Goal: Use online tool/utility: Utilize a website feature to perform a specific function

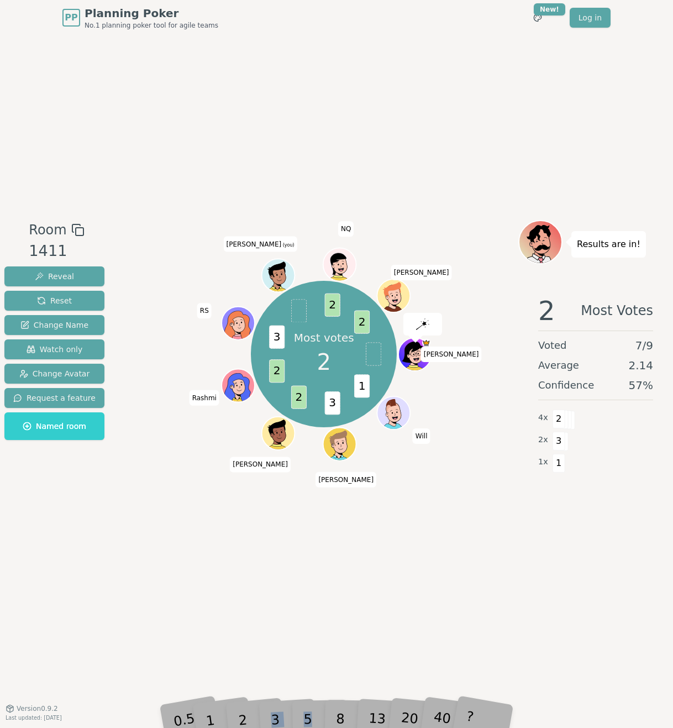
drag, startPoint x: 312, startPoint y: 691, endPoint x: 263, endPoint y: 705, distance: 50.6
click at [263, 705] on div "0.5 1 2 3 5 8 13 20 40 ?" at bounding box center [337, 703] width 332 height 39
drag, startPoint x: 263, startPoint y: 705, endPoint x: 273, endPoint y: 712, distance: 12.3
click at [273, 712] on div "3" at bounding box center [286, 702] width 35 height 40
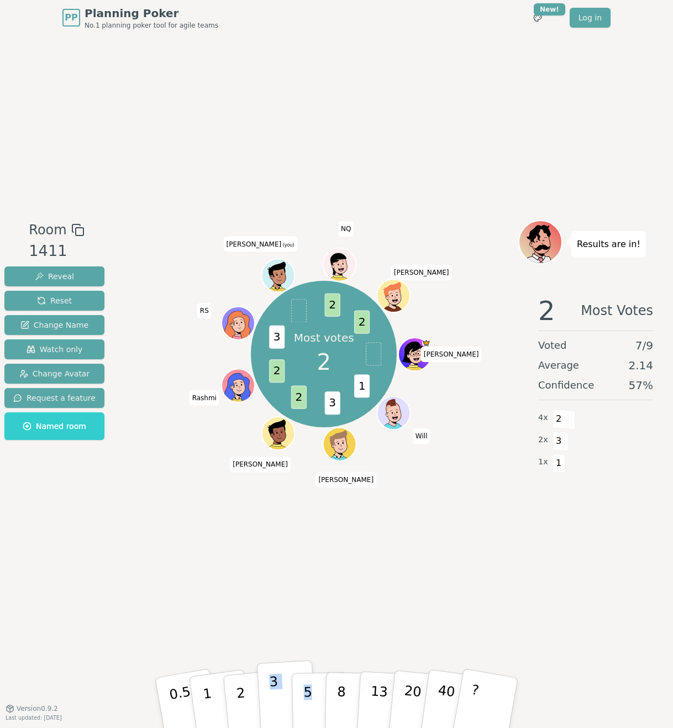
click at [274, 696] on p "3" at bounding box center [275, 704] width 12 height 60
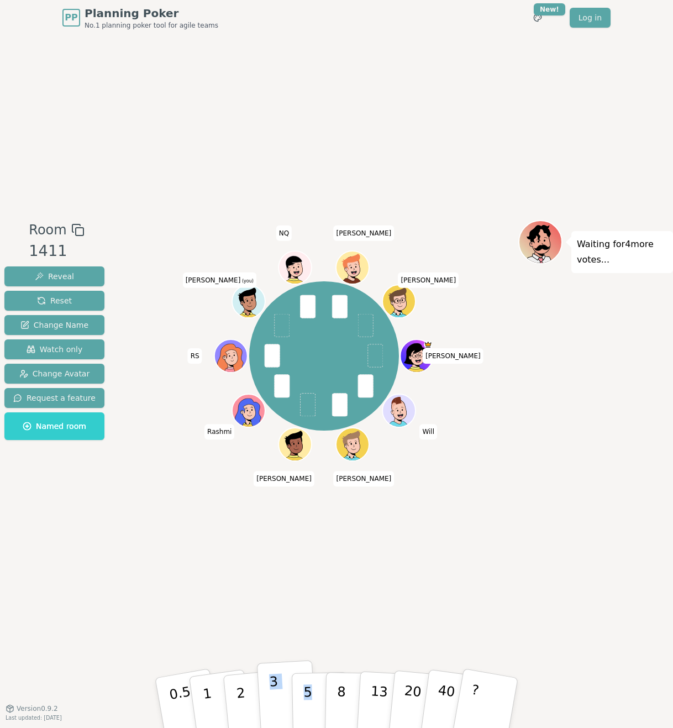
click at [276, 686] on p "3" at bounding box center [275, 704] width 12 height 60
click at [235, 558] on div "Room 1411 Reveal Reset Change Name Watch only Change Avatar Request a feature N…" at bounding box center [336, 371] width 673 height 673
click at [303, 692] on p "5" at bounding box center [307, 703] width 9 height 60
click at [311, 686] on button "5" at bounding box center [320, 703] width 57 height 84
click at [280, 693] on button "3" at bounding box center [287, 703] width 60 height 86
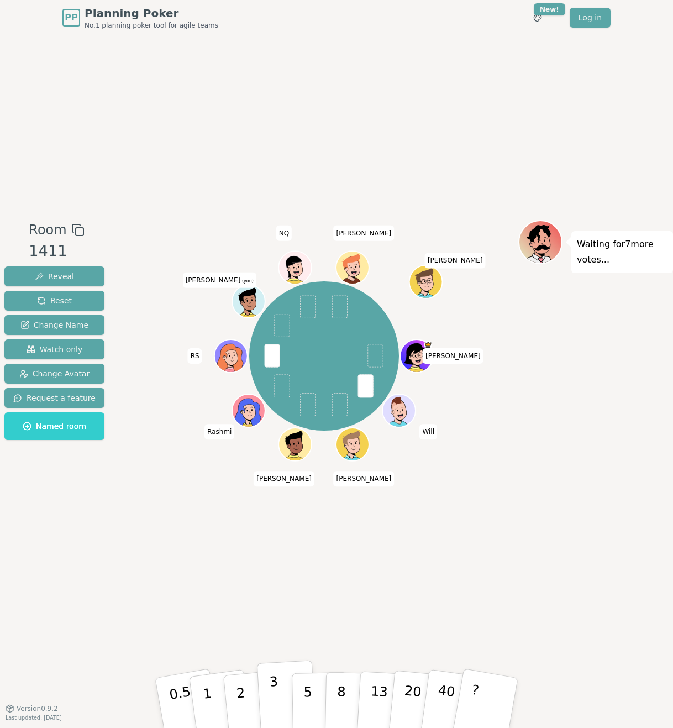
click at [274, 694] on p "3" at bounding box center [275, 704] width 12 height 60
click at [240, 691] on p "2" at bounding box center [242, 704] width 14 height 60
click at [202, 700] on button "1" at bounding box center [220, 703] width 66 height 90
click at [277, 695] on button "3" at bounding box center [287, 703] width 60 height 86
click at [243, 697] on p "2" at bounding box center [242, 704] width 14 height 60
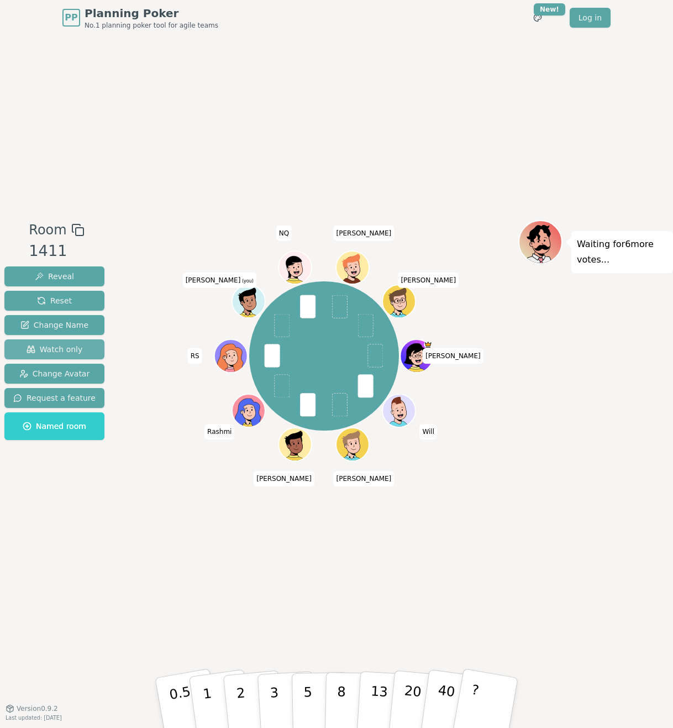
click at [59, 350] on span "Watch only" at bounding box center [55, 349] width 56 height 11
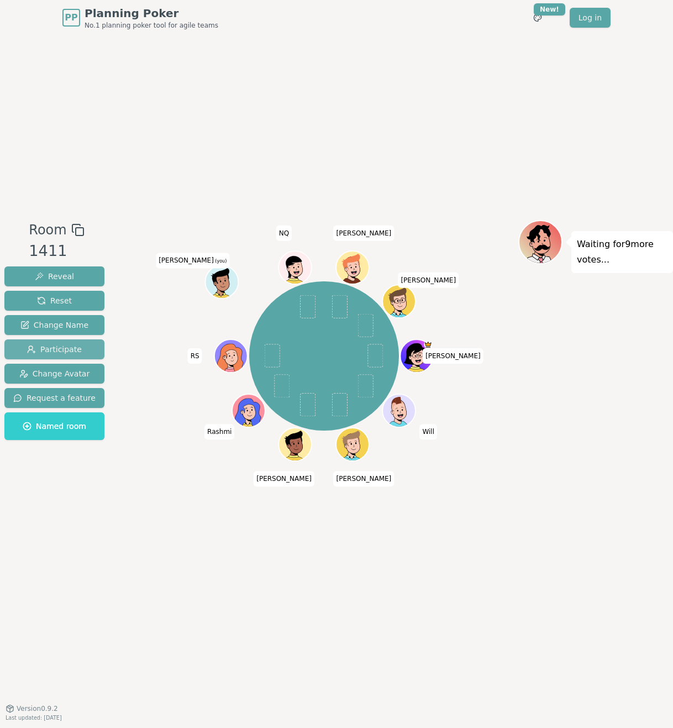
click at [60, 350] on span "Participate" at bounding box center [54, 349] width 55 height 11
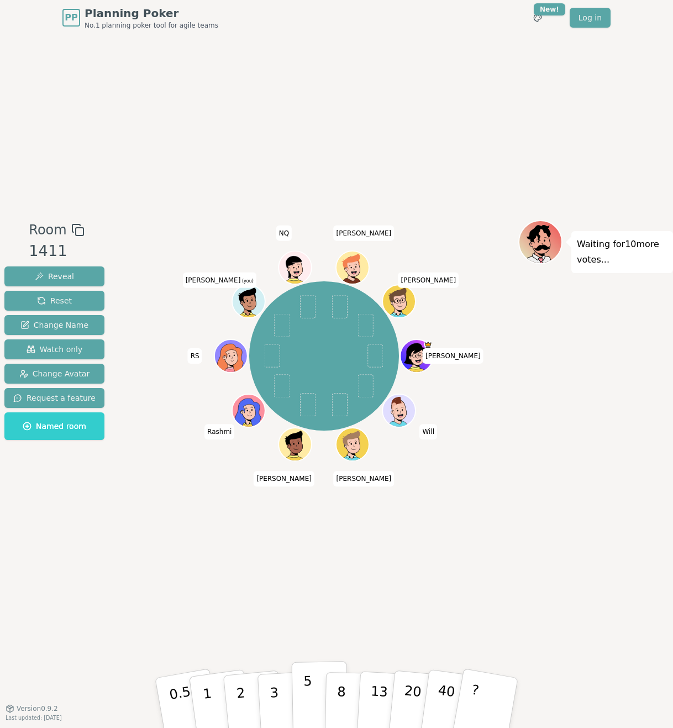
click at [310, 692] on p "5" at bounding box center [307, 703] width 9 height 60
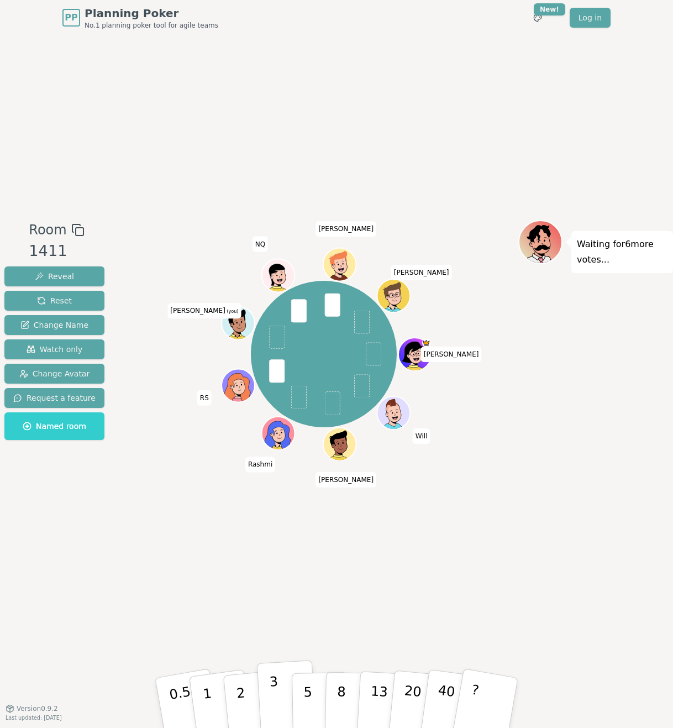
click at [274, 692] on p "3" at bounding box center [275, 704] width 12 height 60
